Goal: Transaction & Acquisition: Purchase product/service

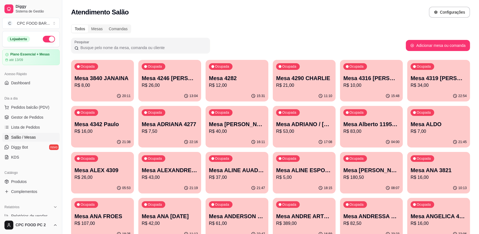
click at [134, 46] on input "Pesquisar" at bounding box center [143, 48] width 128 height 6
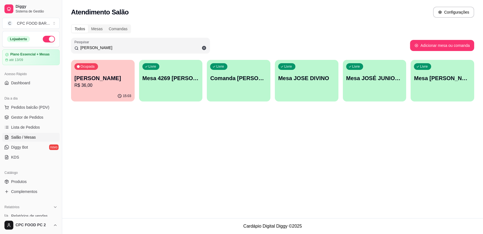
type input "[PERSON_NAME]"
click at [435, 77] on p "Mesa [PERSON_NAME]" at bounding box center [442, 78] width 57 height 8
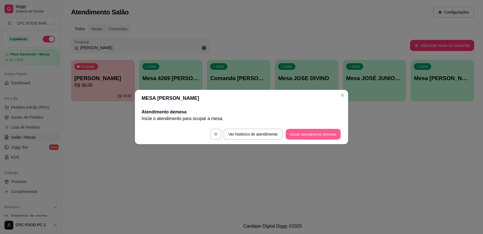
click at [307, 132] on button "Iniciar atendimento de mesa" at bounding box center [313, 134] width 55 height 11
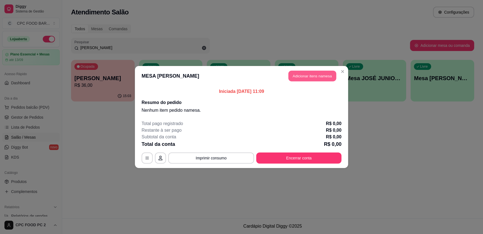
click at [305, 77] on button "Adicionar itens na mesa" at bounding box center [312, 76] width 48 height 11
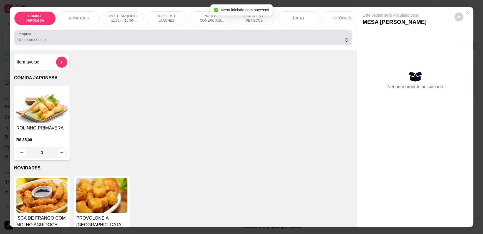
click at [222, 42] on input "Pesquisa" at bounding box center [180, 40] width 327 height 6
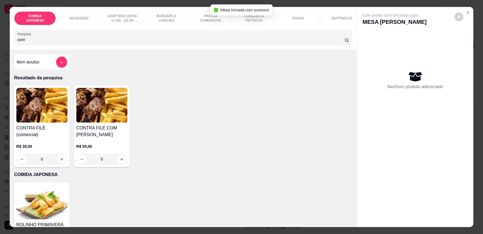
type input "contr"
drag, startPoint x: 34, startPoint y: 46, endPoint x: 0, endPoint y: 46, distance: 34.4
click at [0, 46] on div "COMIDA JAPONESA NOVIDADES CAFETERIA (08:00-11:30) - (15:30-18:00) BURGERS E LAN…" at bounding box center [241, 117] width 483 height 234
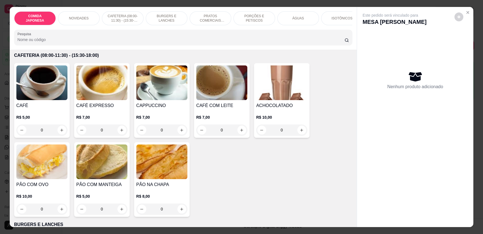
scroll to position [222, 0]
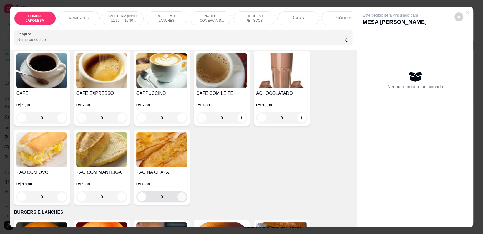
click at [180, 198] on button "increase-product-quantity" at bounding box center [181, 197] width 9 height 9
type input "1"
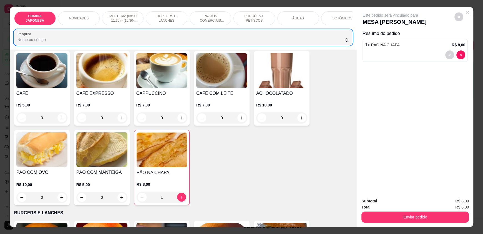
click at [69, 43] on div at bounding box center [183, 37] width 332 height 11
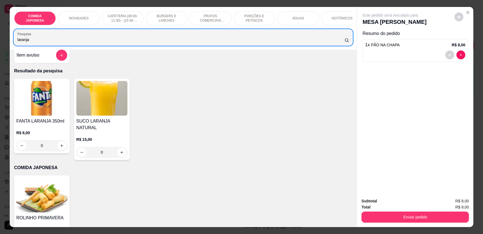
scroll to position [0, 0]
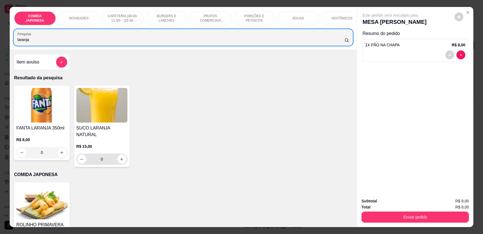
type input "laranja"
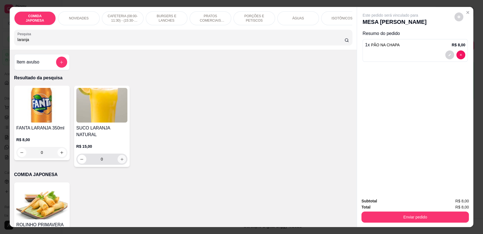
click at [120, 158] on icon "increase-product-quantity" at bounding box center [122, 159] width 4 height 4
type input "1"
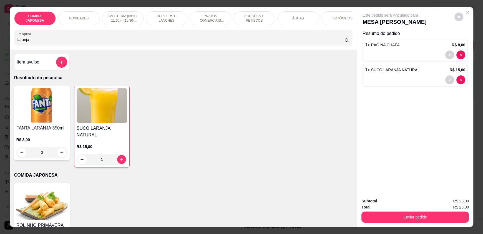
drag, startPoint x: 26, startPoint y: 44, endPoint x: 0, endPoint y: 40, distance: 26.5
click at [0, 40] on div "COMIDA JAPONESA NOVIDADES CAFETERIA (08:00-11:30) - (15:30-18:00) BURGERS E LAN…" at bounding box center [241, 117] width 483 height 234
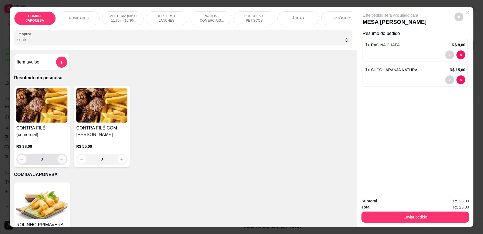
type input "contr"
click at [58, 159] on button "increase-product-quantity" at bounding box center [61, 159] width 9 height 9
type input "1"
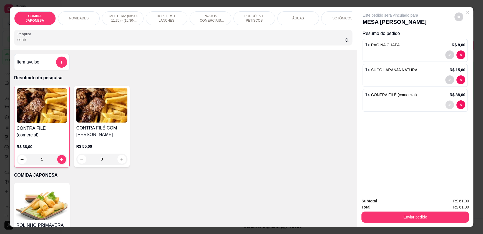
click at [451, 104] on button "decrease-product-quantity" at bounding box center [450, 105] width 9 height 9
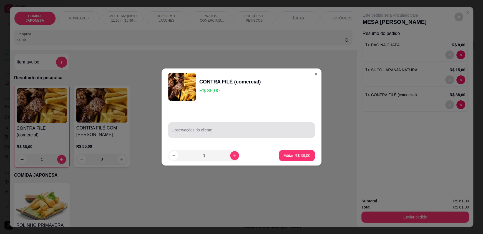
click at [280, 128] on div at bounding box center [242, 130] width 140 height 11
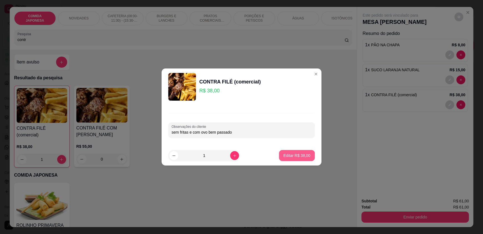
type input "sem fritas e com ovo bem passado"
click at [301, 157] on p "Editar R$ 38,00" at bounding box center [297, 155] width 26 height 5
type input "0"
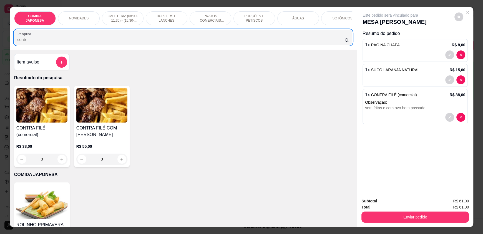
drag, startPoint x: 43, startPoint y: 47, endPoint x: 0, endPoint y: 42, distance: 43.2
click at [0, 42] on div "COMIDA JAPONESA NOVIDADES CAFETERIA (08:00-11:30) - (15:30-18:00) BURGERS E LAN…" at bounding box center [241, 117] width 483 height 234
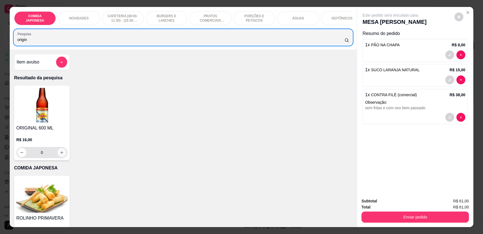
type input "origin"
click at [62, 157] on button "increase-product-quantity" at bounding box center [61, 152] width 9 height 9
type input "1"
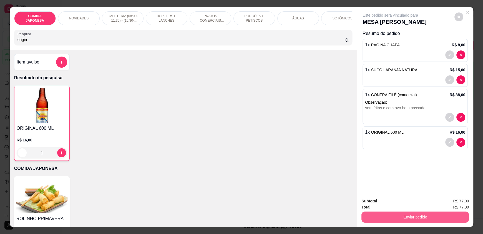
click at [372, 217] on button "Enviar pedido" at bounding box center [415, 217] width 107 height 11
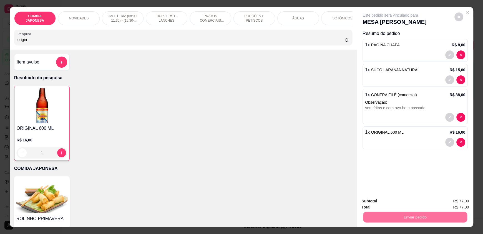
click at [371, 205] on button "Não registrar e enviar pedido" at bounding box center [397, 204] width 56 height 10
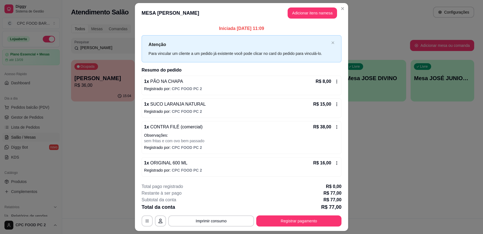
click at [210, 217] on button "Imprimir consumo" at bounding box center [211, 221] width 86 height 11
click at [212, 207] on button "IMPRESSORA" at bounding box center [211, 208] width 40 height 9
